Goal: Information Seeking & Learning: Learn about a topic

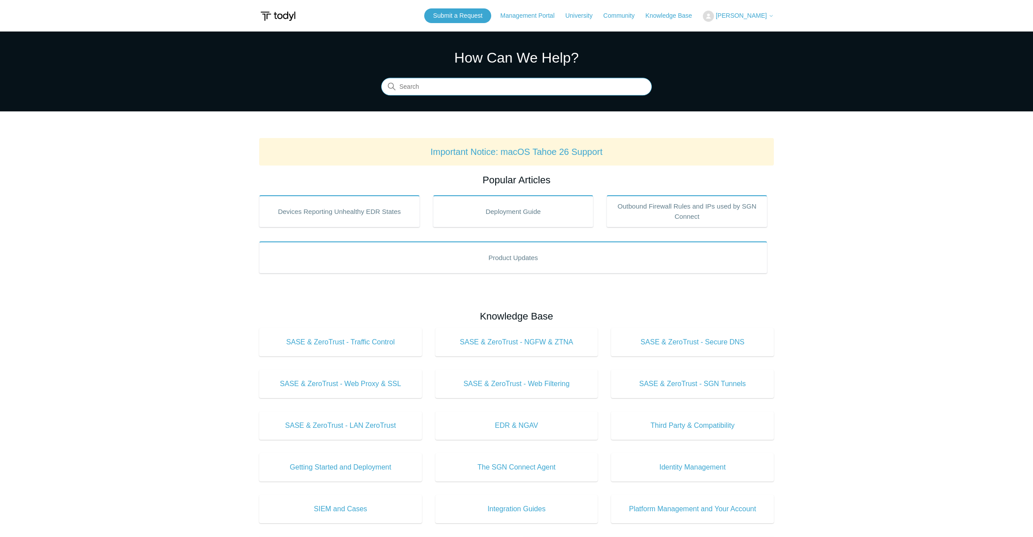
click at [434, 88] on input "Search" at bounding box center [516, 87] width 271 height 18
type input "adobe"
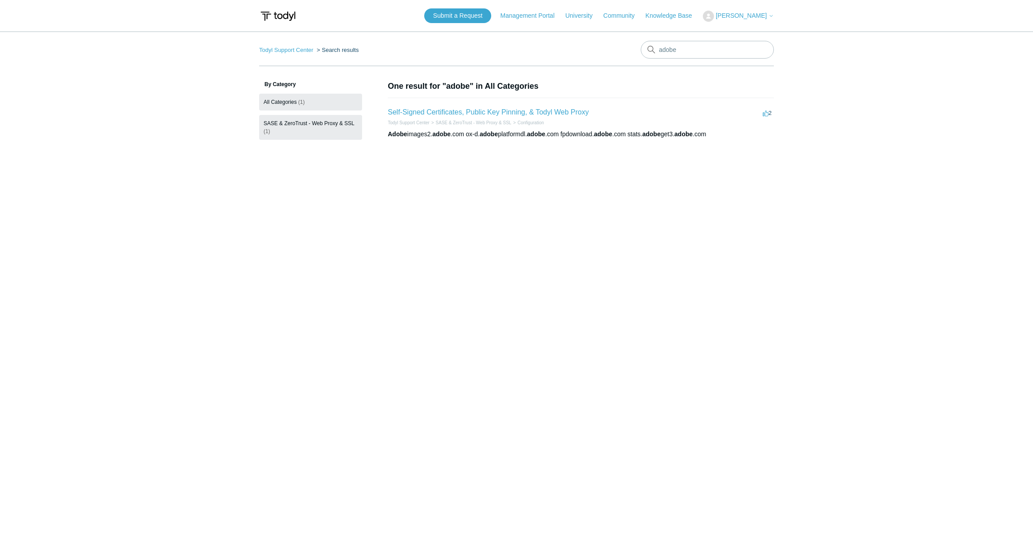
click at [338, 122] on span "SASE & ZeroTrust - Web Proxy & SSL" at bounding box center [308, 123] width 91 height 6
click at [318, 124] on span "SASE & ZeroTrust - Web Proxy & SSL" at bounding box center [308, 123] width 91 height 6
click at [276, 101] on span "All Categories" at bounding box center [279, 102] width 33 height 6
click at [295, 49] on link "Todyl Support Center" at bounding box center [286, 50] width 54 height 7
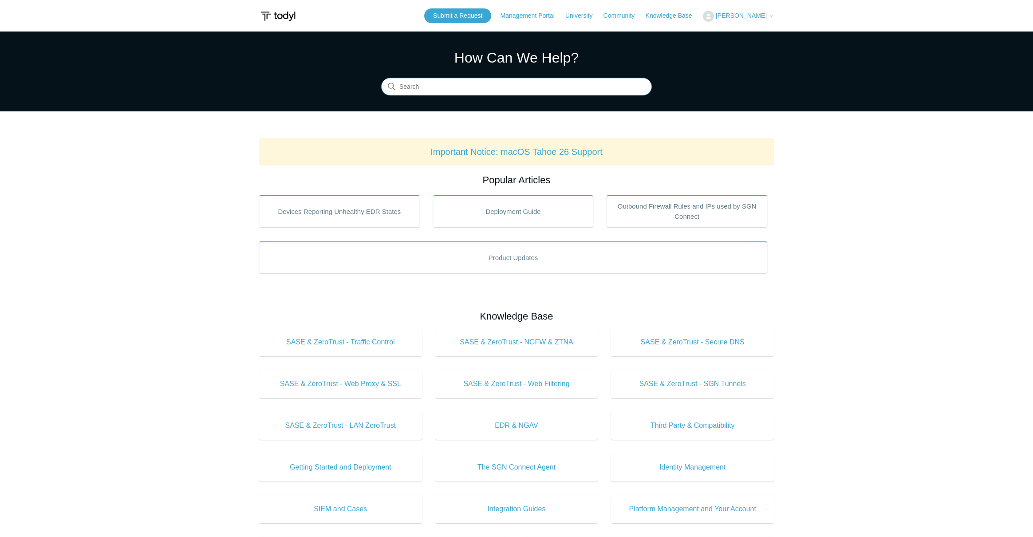
click at [522, 85] on input "Search" at bounding box center [516, 87] width 271 height 18
type input "app"
